Goal: Browse casually: Explore the website without a specific task or goal

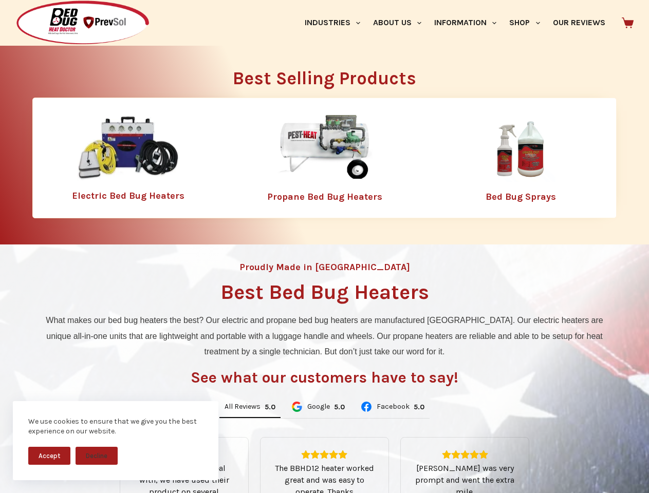
click at [324, 247] on div "Proudly Made in [GEOGRAPHIC_DATA] Best Bed Bug Heaters What makes our bed bug h…" at bounding box center [324, 432] width 649 height 375
click at [49, 456] on button "Accept" at bounding box center [49, 456] width 42 height 18
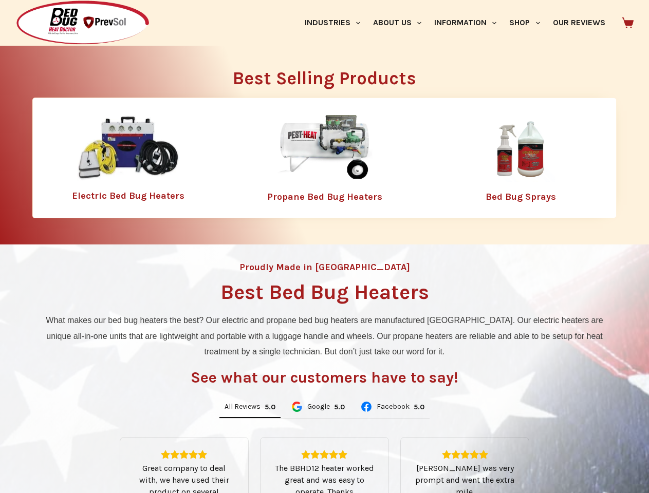
click at [97, 456] on div "All Reviews 5.0 Google 5.0 Facebook 5.0 Great company to deal with, we have use…" at bounding box center [325, 498] width 574 height 205
click at [336, 23] on link "Industries" at bounding box center [332, 23] width 68 height 46
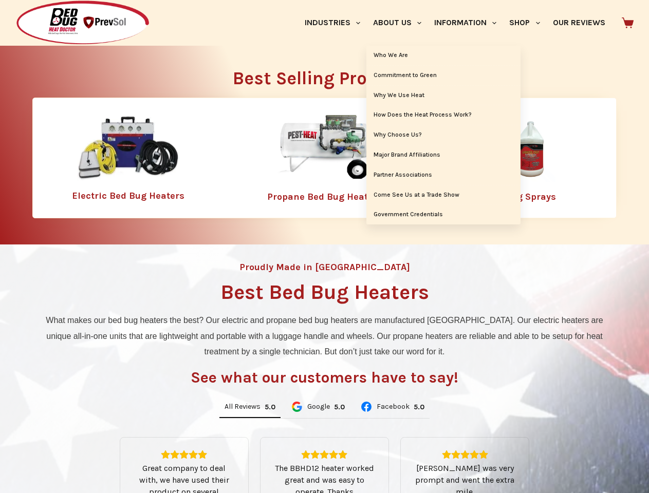
scroll to position [160, 0]
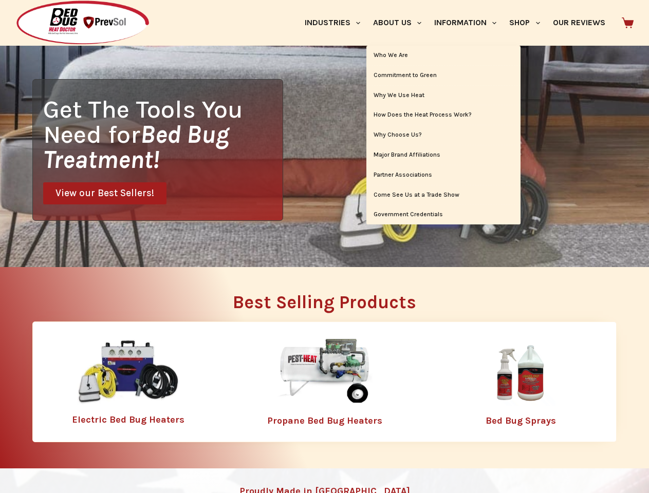
click at [401, 23] on link "About Us" at bounding box center [396, 23] width 61 height 46
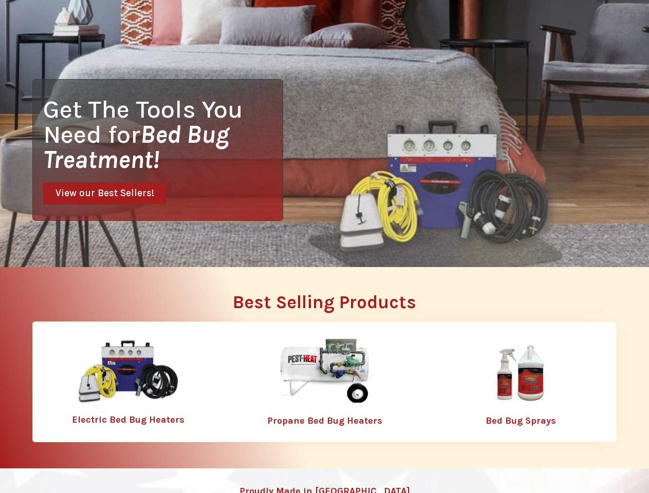
scroll to position [0, 0]
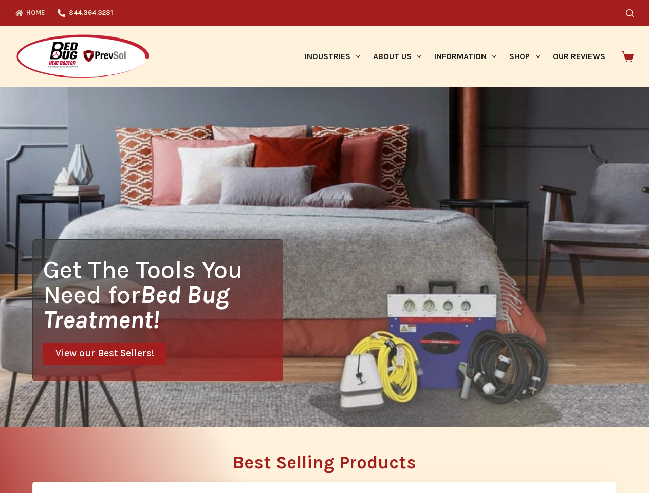
click at [529, 23] on div "Search" at bounding box center [503, 13] width 261 height 26
click at [250, 407] on div "Get The Tools You Need for Bed Bug Treatment! View our Best Sellers!" at bounding box center [324, 257] width 649 height 340
click at [318, 407] on div "Get The Tools You Need for Bed Bug Treatment! View our Best Sellers!" at bounding box center [324, 257] width 649 height 340
